Goal: Task Accomplishment & Management: Use online tool/utility

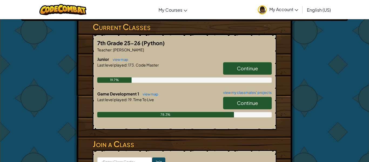
scroll to position [103, 0]
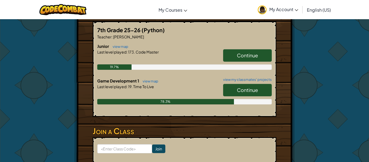
click at [242, 86] on link "Continue" at bounding box center [247, 90] width 49 height 12
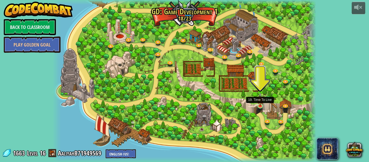
click at [258, 105] on img at bounding box center [260, 99] width 6 height 14
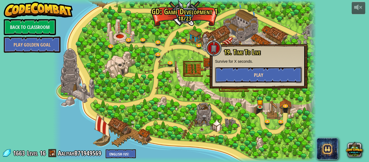
click at [241, 71] on button "Play" at bounding box center [258, 75] width 87 height 16
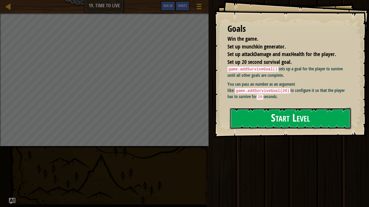
click at [282, 111] on button "Start Level" at bounding box center [290, 118] width 121 height 21
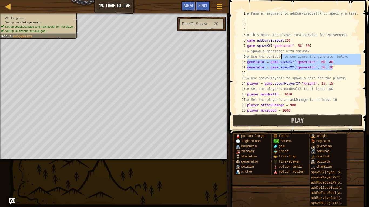
drag, startPoint x: 334, startPoint y: 66, endPoint x: 274, endPoint y: 62, distance: 59.3
click at [274, 62] on div "# Pass an argument to addSurviveGoal() to specify a time. # This means the play…" at bounding box center [303, 67] width 115 height 113
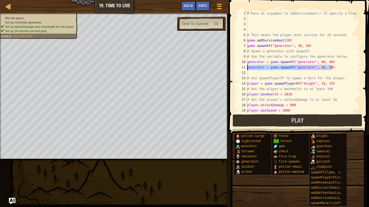
drag, startPoint x: 332, startPoint y: 67, endPoint x: 246, endPoint y: 66, distance: 85.6
click at [246, 66] on div "generator = game.spawnXY("generator", 60, 40) 1 2 3 4 5 6 7 8 9 10 11 12 13 14 …" at bounding box center [298, 62] width 126 height 103
type textarea "generator = game.spawnXY("generator", 36, 30)"
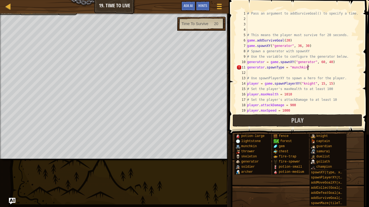
scroll to position [2, 8]
type textarea "generator.spawnType = "munchkin""
click at [287, 118] on button "Play" at bounding box center [298, 121] width 130 height 12
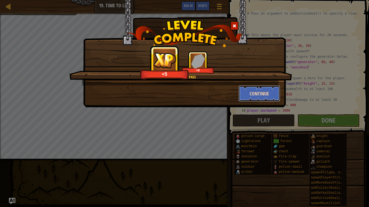
click at [247, 96] on button "Continue" at bounding box center [259, 94] width 42 height 16
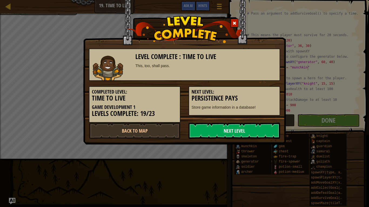
click at [215, 128] on link "Next Level" at bounding box center [235, 131] width 92 height 16
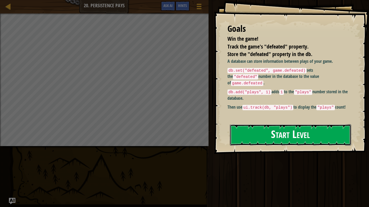
click at [234, 135] on button "Start Level" at bounding box center [290, 135] width 121 height 21
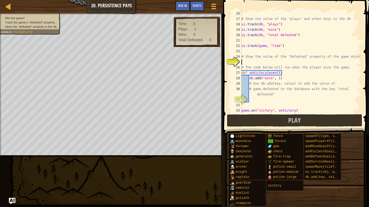
scroll to position [86, 0]
click at [345, 33] on div "# Show the value of the "plays" and other keys in the db ui . track ( db , "pla…" at bounding box center [300, 67] width 120 height 113
type textarea "ui.track(db, "total defeated")"
type textarea "ui.track(game, "time")"
type textarea "# Show the value of the "defeated" property of the game object"
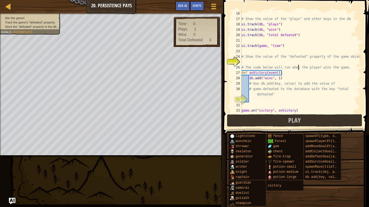
type textarea "# game.defeated to the database with the key "total defeated""
type textarea "game.on("victory", onVictory)"
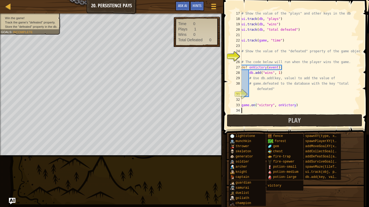
scroll to position [92, 0]
type textarea "game.on("victory", onVictory)"
type textarea "# The code below will run when the player wins the game."
type textarea "# Show the value of the "defeated" property of the game object"
type textarea "ui.track(game, "time")"
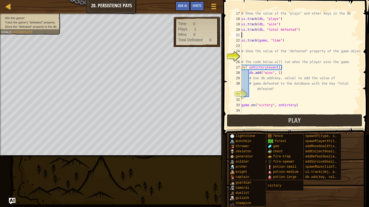
type textarea "# Show the value of the "plays" and other keys in the db"
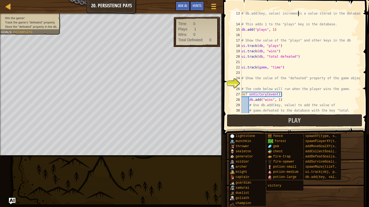
type textarea "# db stands for database"
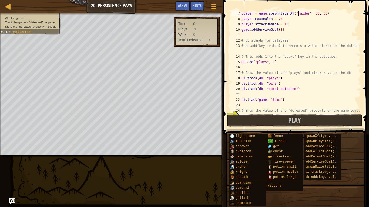
scroll to position [16, 0]
type textarea "generator = game.spawnXY("generator", 60, 40)"
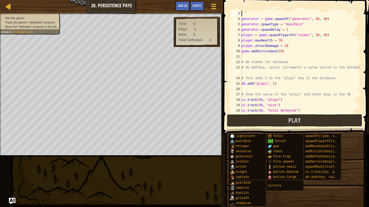
scroll to position [0, 0]
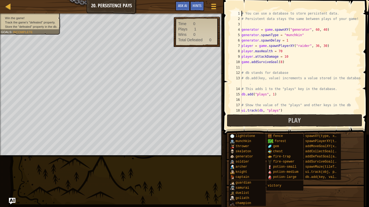
type textarea "# Persistent data stays the same between plays of your game!"
type textarea "game.addSurviveGoal(8)"
type textarea "db.add("plays", 1)"
type textarea "ui.track(db, "total defeated")"
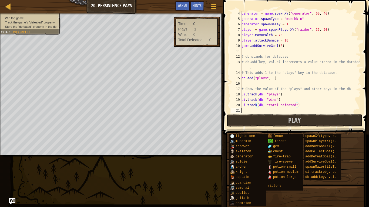
type textarea "ui.track(game, "time")"
type textarea "# Show the value of the "defeated" property of the game object"
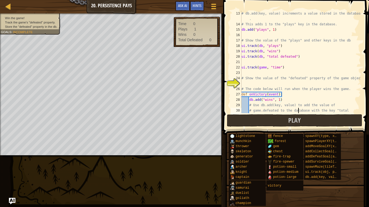
type textarea "# game.defeated to the database with the key "total defeated""
type textarea "game.on("victory", onVictory)"
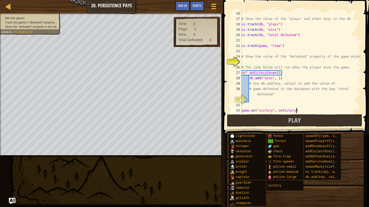
scroll to position [92, 0]
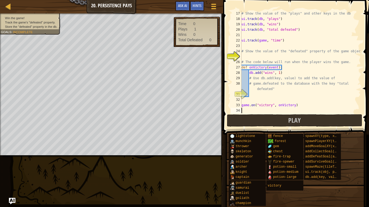
type textarea "game.on("victory", onVictory)"
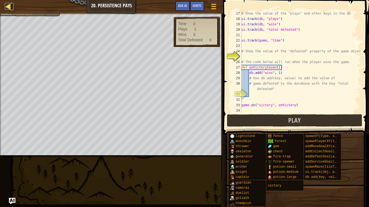
click at [6, 6] on div at bounding box center [8, 6] width 7 height 7
